Goal: Find specific page/section

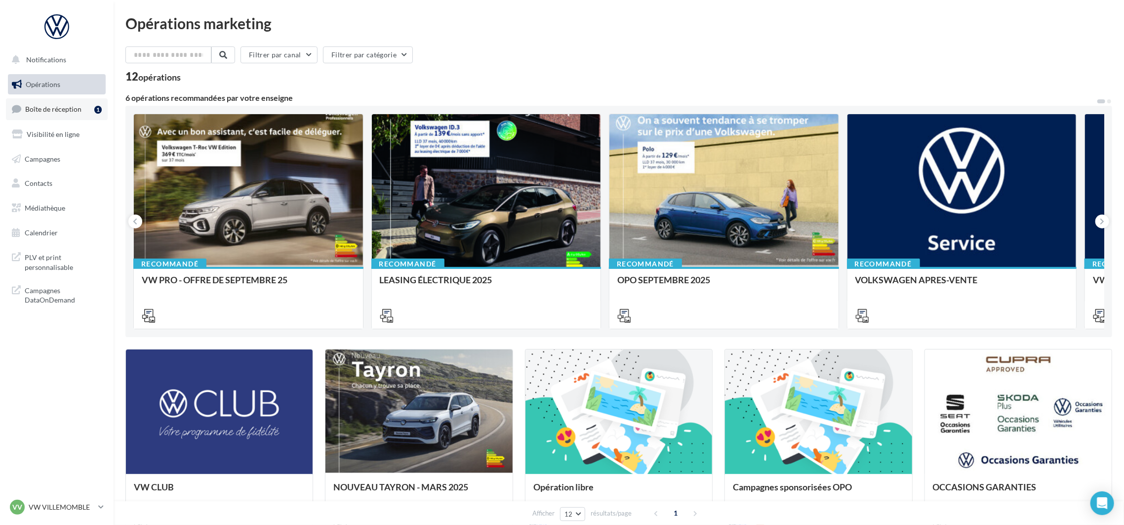
click at [38, 115] on link "Boîte de réception 1" at bounding box center [57, 108] width 102 height 21
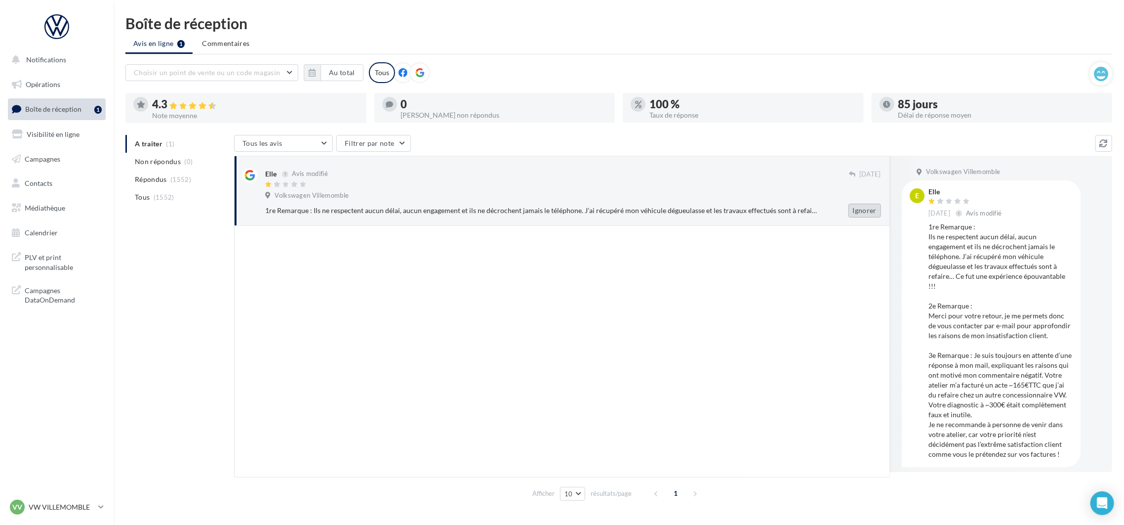
click at [861, 215] on button "Ignorer" at bounding box center [865, 211] width 33 height 14
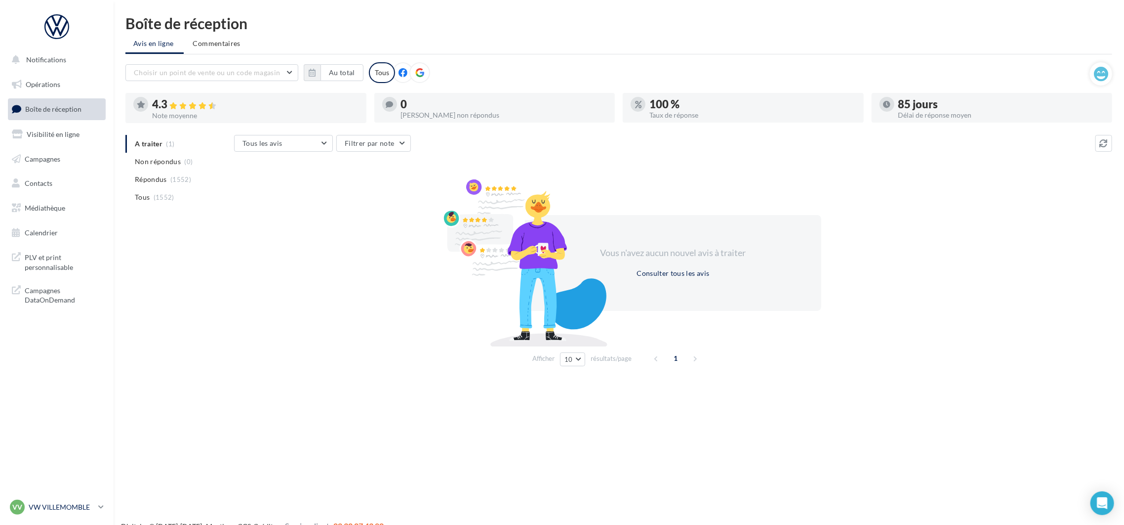
click at [63, 515] on link "VV VW VILLEMOMBLE vw-vil-mon" at bounding box center [57, 506] width 98 height 19
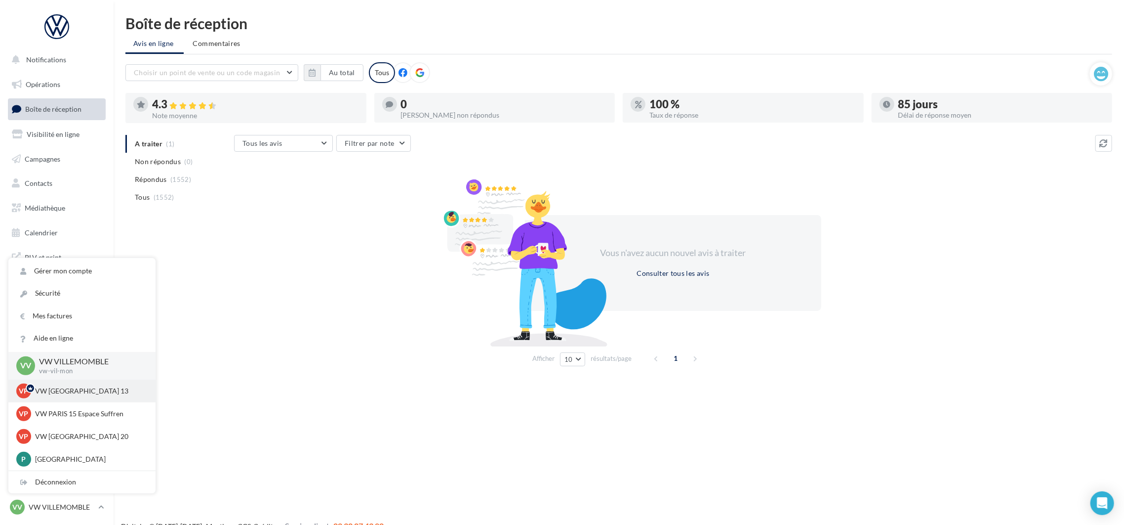
click at [73, 392] on p "VW [GEOGRAPHIC_DATA] 13" at bounding box center [89, 391] width 109 height 10
